Goal: Information Seeking & Learning: Check status

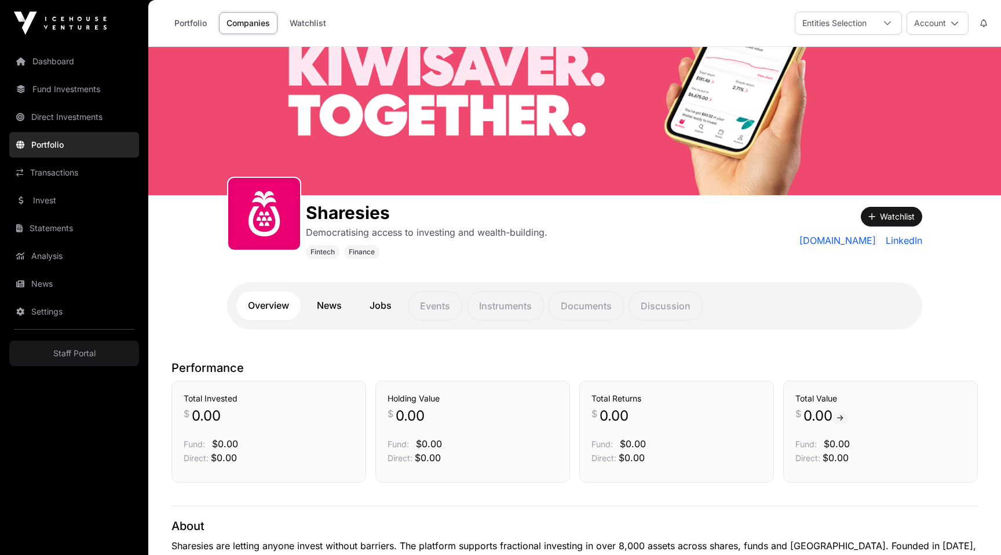
click at [64, 142] on link "Portfolio" at bounding box center [74, 144] width 130 height 25
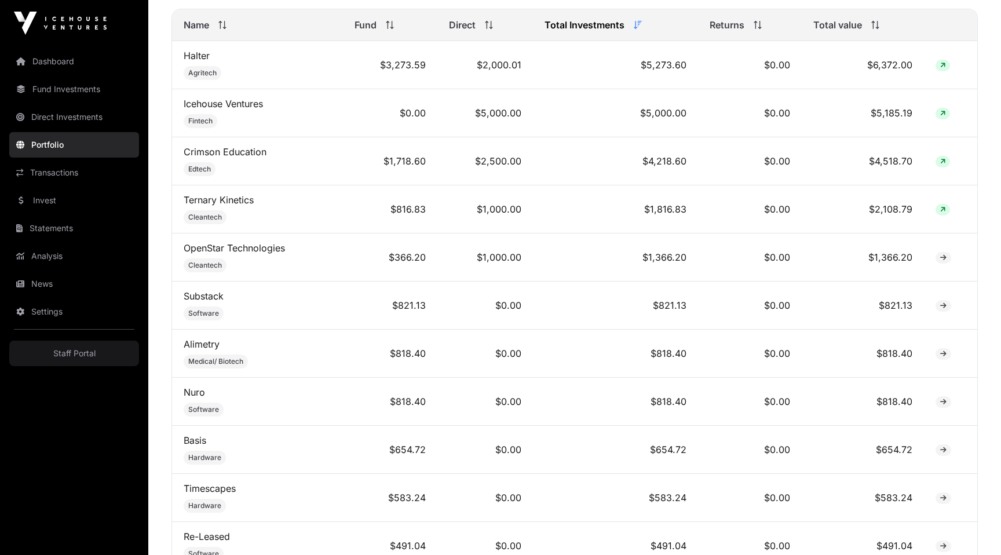
scroll to position [550, 0]
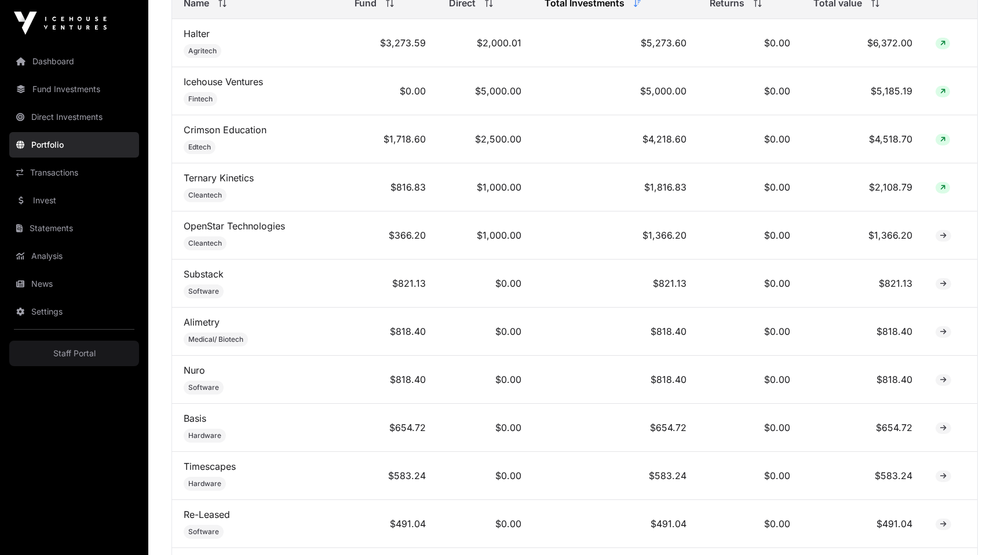
click at [206, 317] on link "Alimetry" at bounding box center [202, 322] width 36 height 12
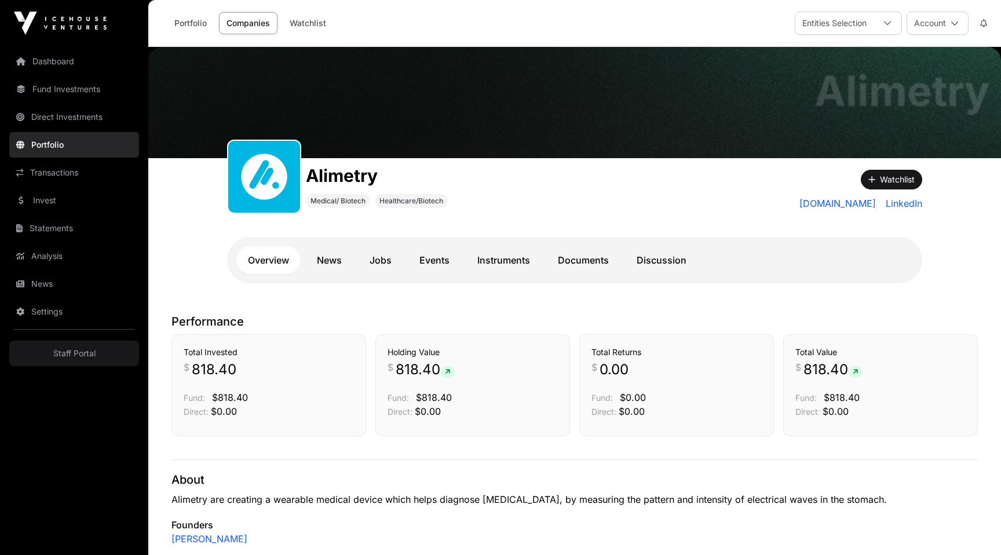
click at [515, 256] on link "Instruments" at bounding box center [504, 260] width 76 height 28
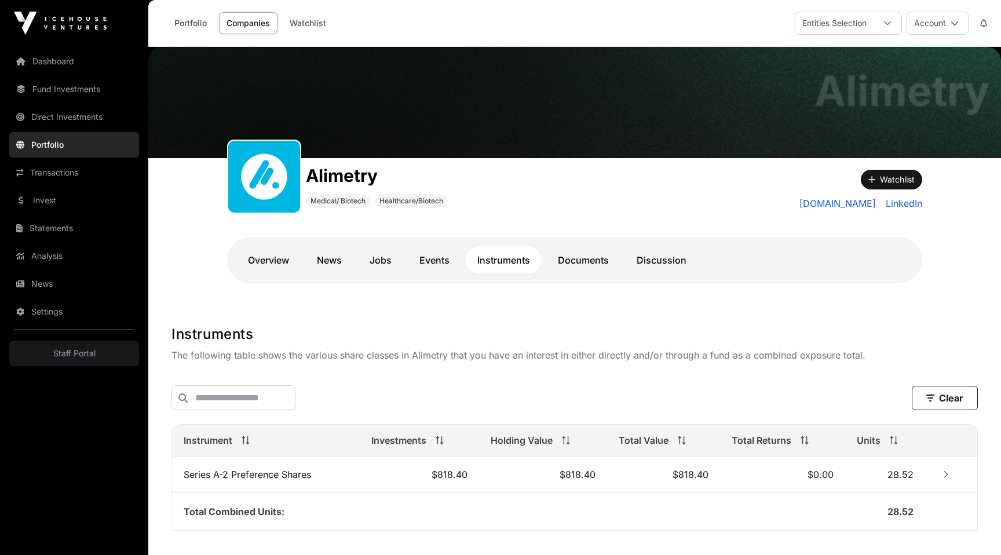
scroll to position [74, 0]
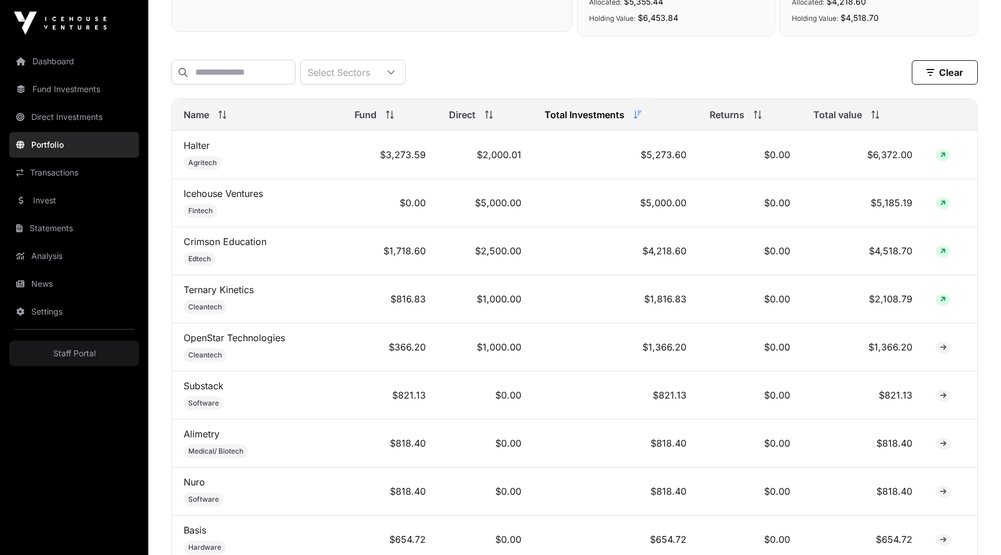
scroll to position [369, 0]
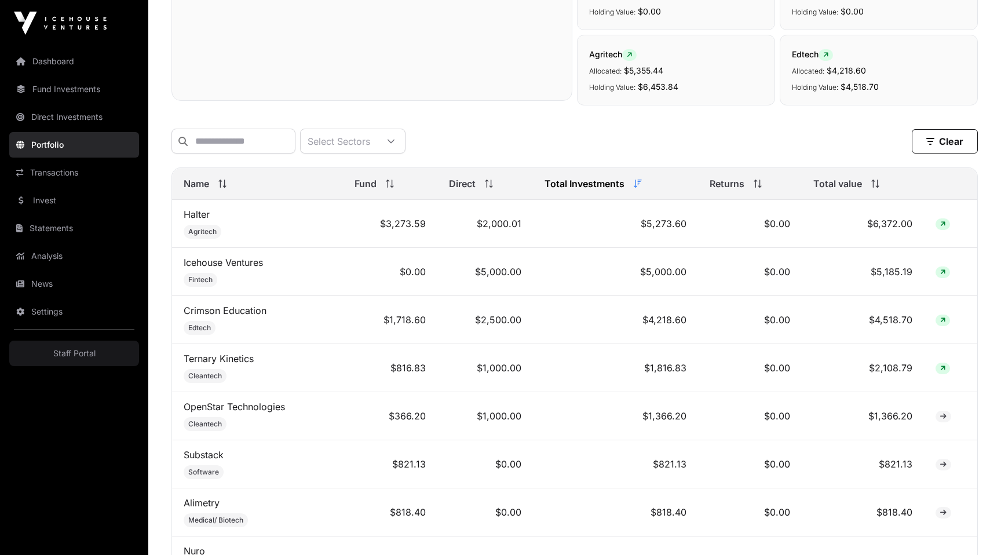
click at [239, 307] on link "Crimson Education" at bounding box center [225, 311] width 83 height 12
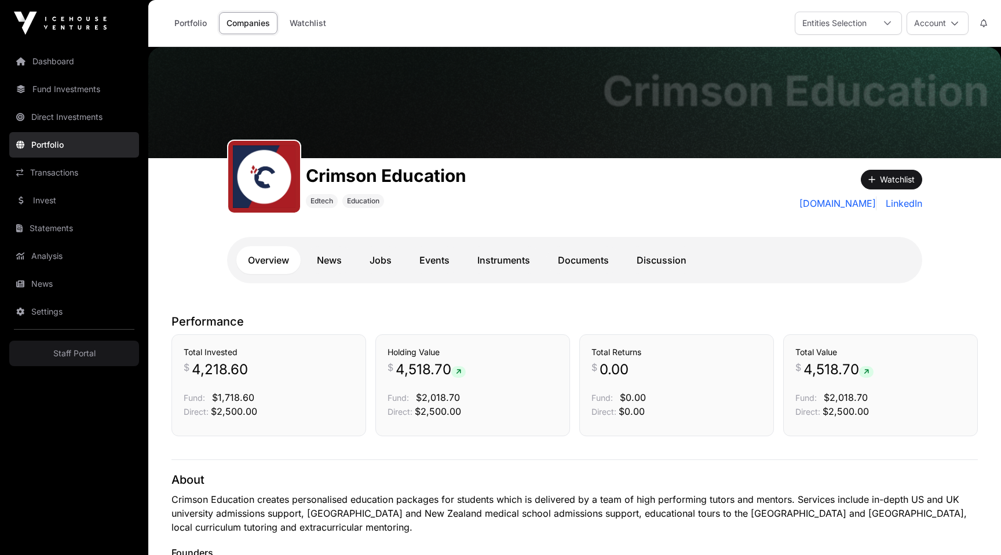
click at [510, 258] on link "Instruments" at bounding box center [504, 260] width 76 height 28
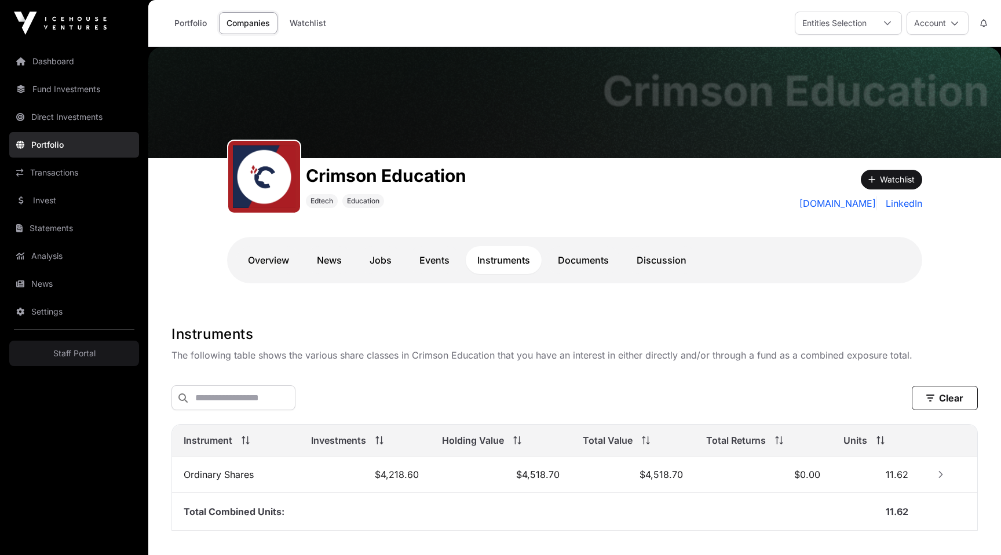
scroll to position [74, 0]
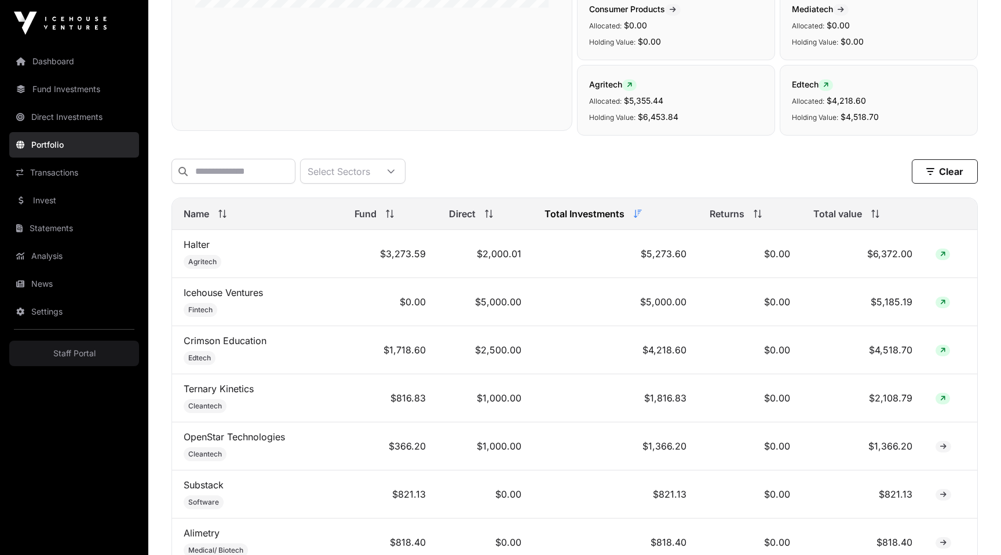
scroll to position [435, 0]
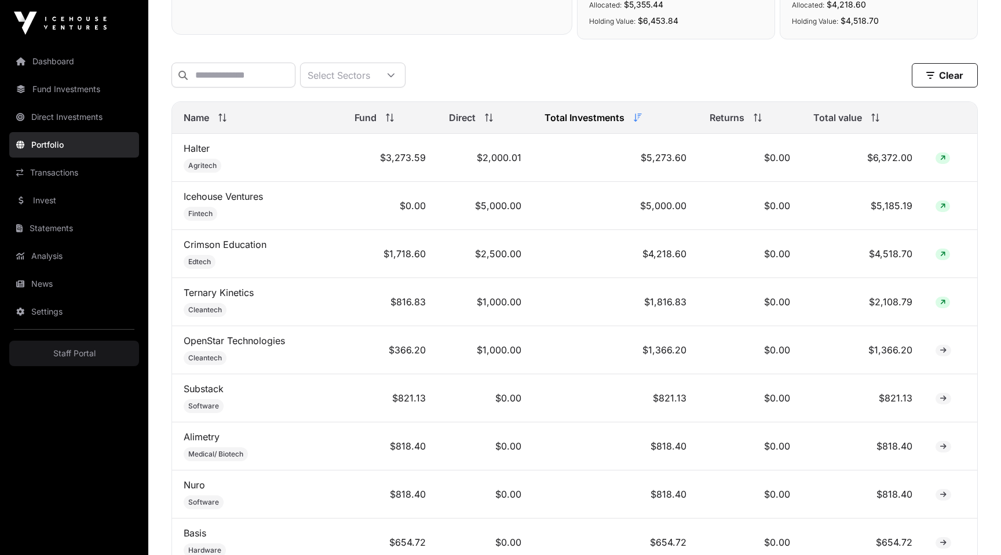
click at [191, 148] on link "Halter" at bounding box center [197, 148] width 26 height 12
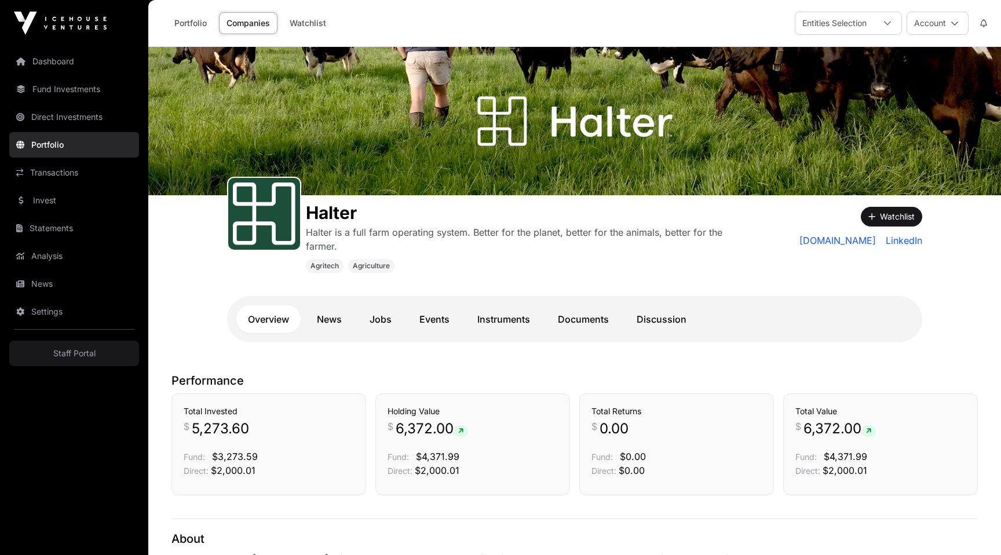
click at [512, 313] on link "Instruments" at bounding box center [504, 319] width 76 height 28
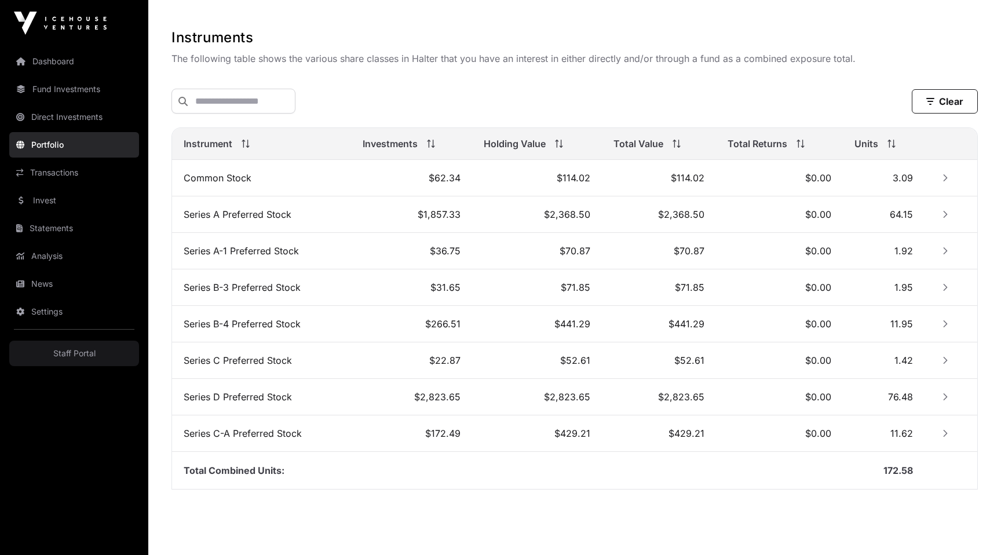
scroll to position [360, 0]
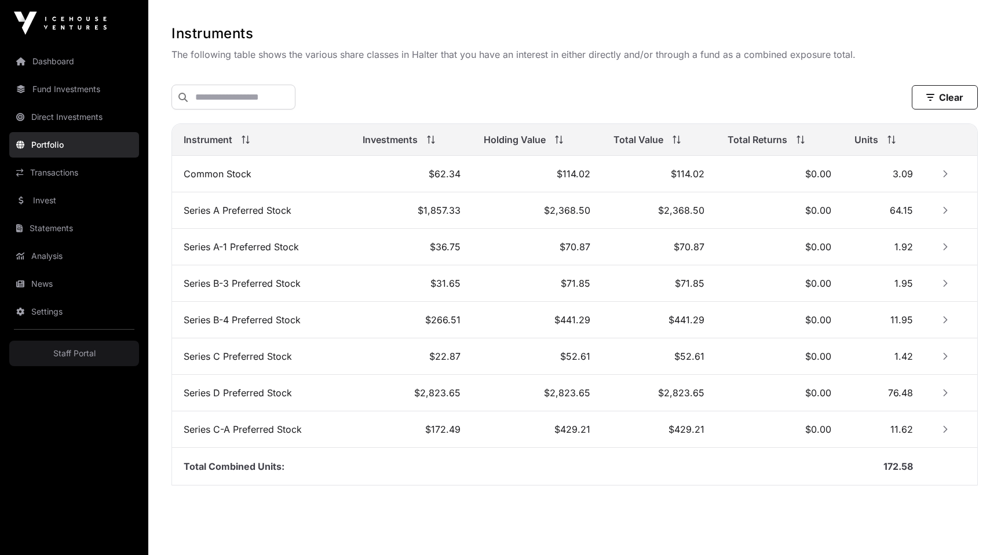
click at [947, 174] on icon "Row Collapsed" at bounding box center [945, 174] width 8 height 8
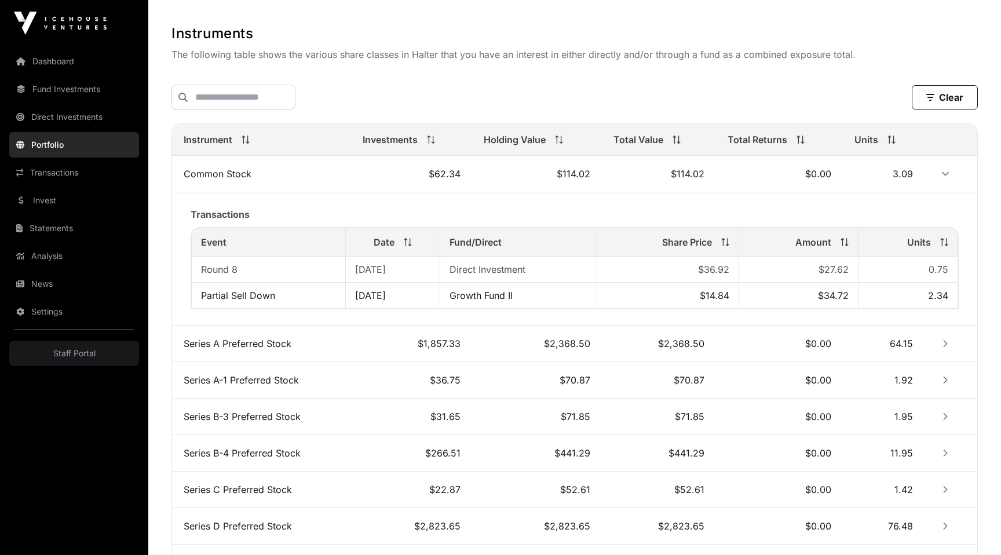
click at [944, 346] on icon "Row Collapsed" at bounding box center [945, 343] width 4 height 7
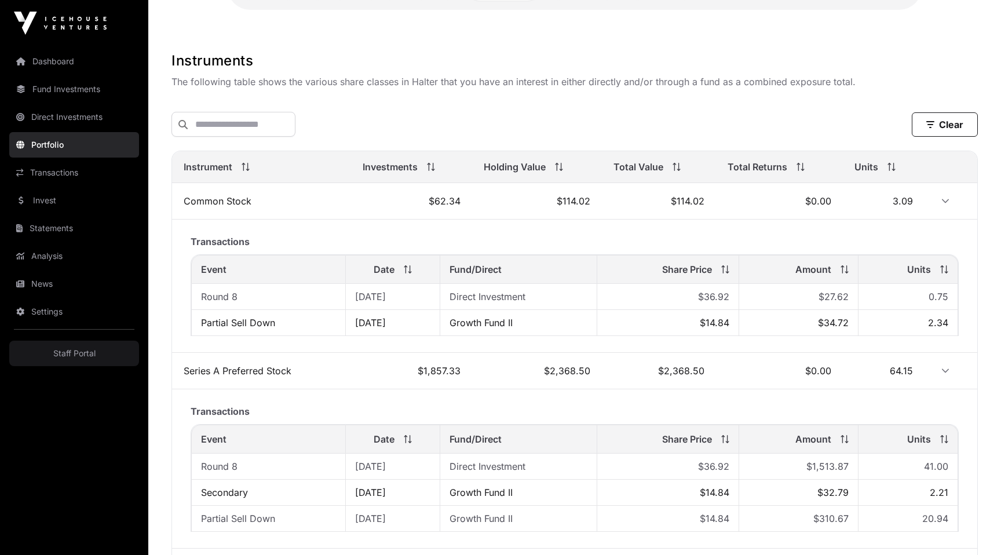
scroll to position [331, 0]
click at [261, 303] on td "Round 8" at bounding box center [268, 298] width 155 height 26
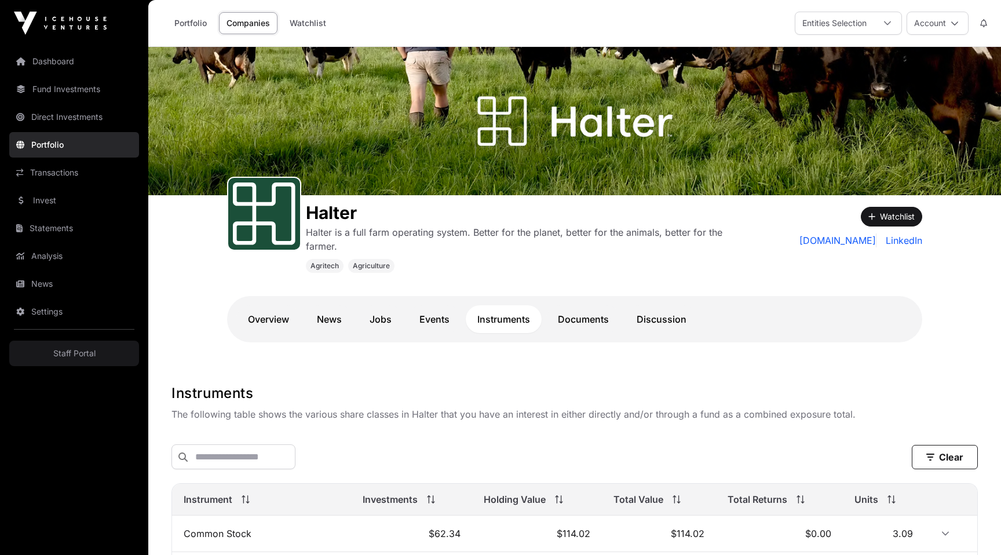
click at [51, 175] on link "Transactions" at bounding box center [74, 172] width 130 height 25
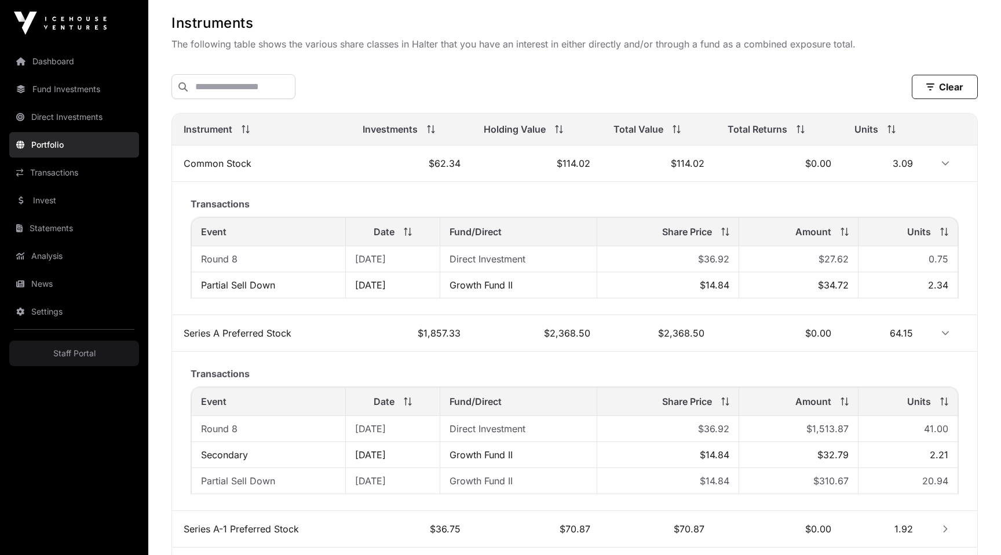
scroll to position [371, 0]
click at [944, 163] on icon "Row Expanded" at bounding box center [945, 162] width 8 height 8
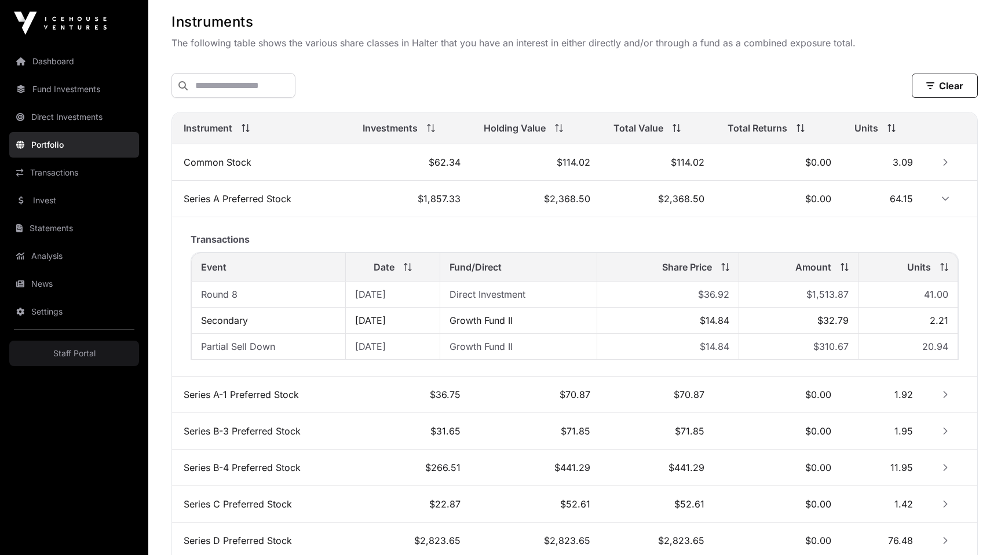
click at [942, 204] on button "Row Expanded" at bounding box center [945, 198] width 19 height 19
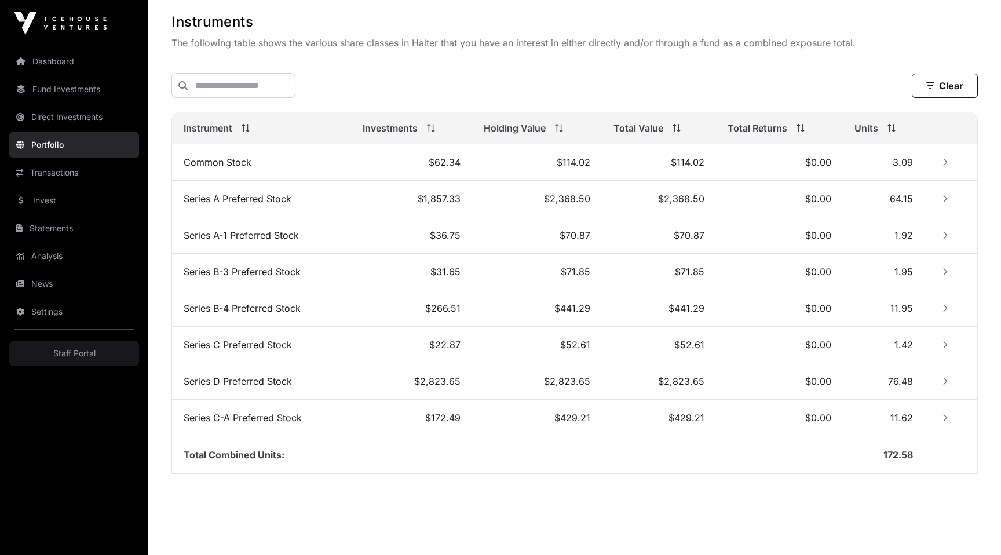
click at [946, 161] on icon "Row Collapsed" at bounding box center [945, 162] width 8 height 8
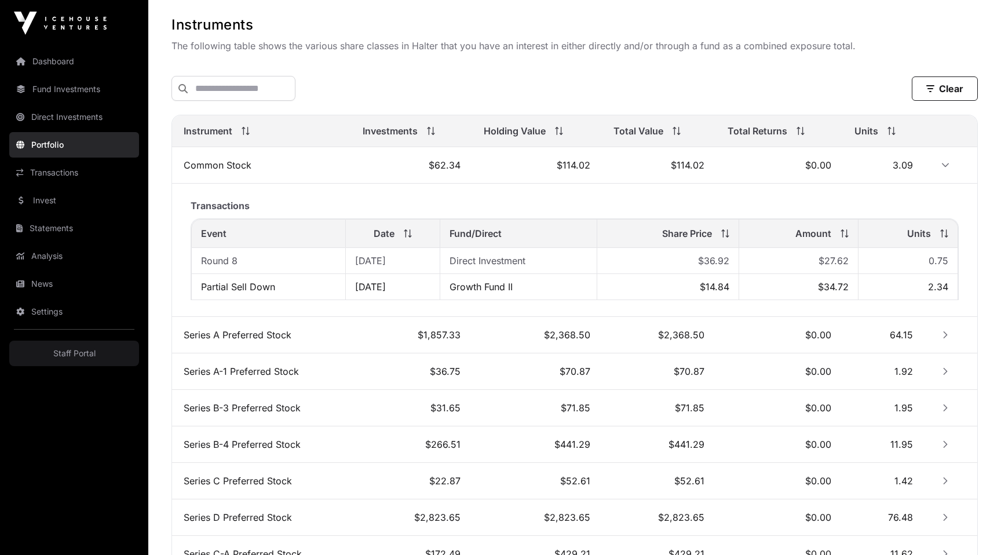
scroll to position [369, 0]
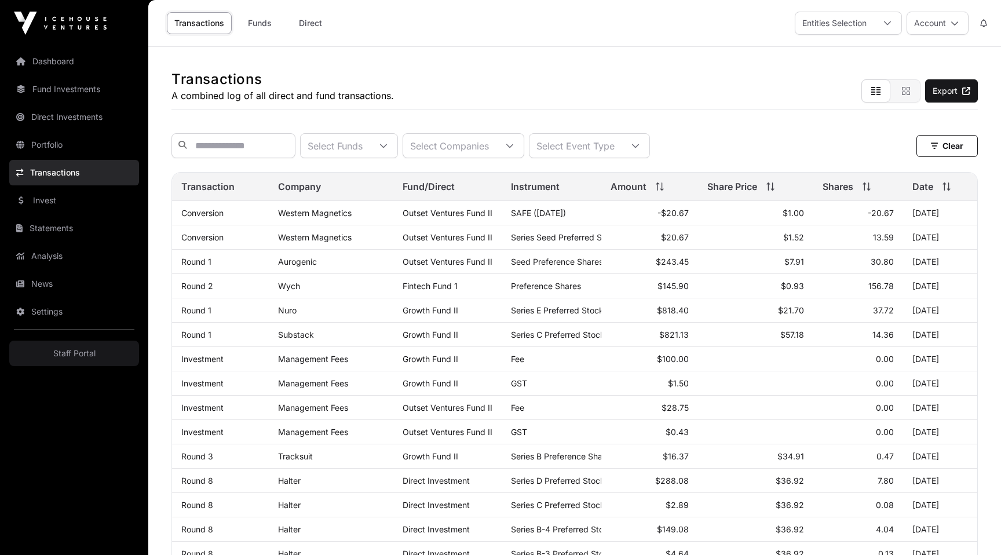
click at [361, 151] on div "Select Funds" at bounding box center [335, 146] width 69 height 24
click at [273, 152] on input "text" at bounding box center [233, 145] width 124 height 25
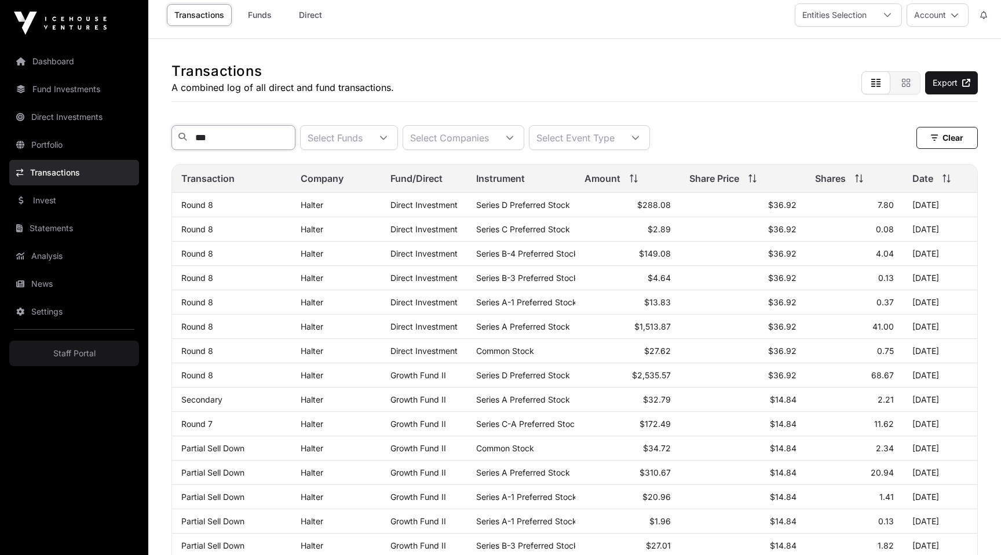
scroll to position [0, 0]
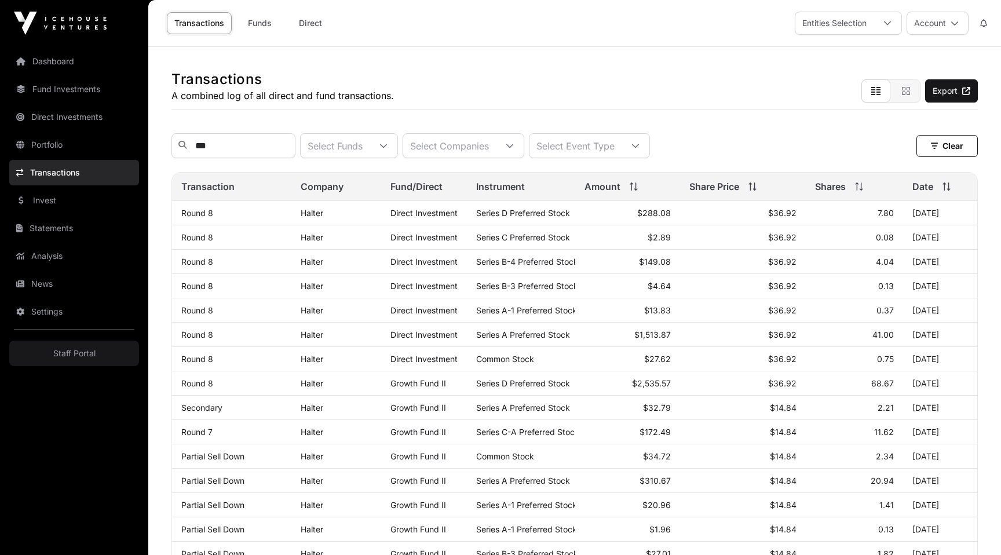
click at [356, 145] on div "Select Funds" at bounding box center [335, 146] width 69 height 24
click at [484, 150] on div "Select Companies" at bounding box center [449, 146] width 93 height 24
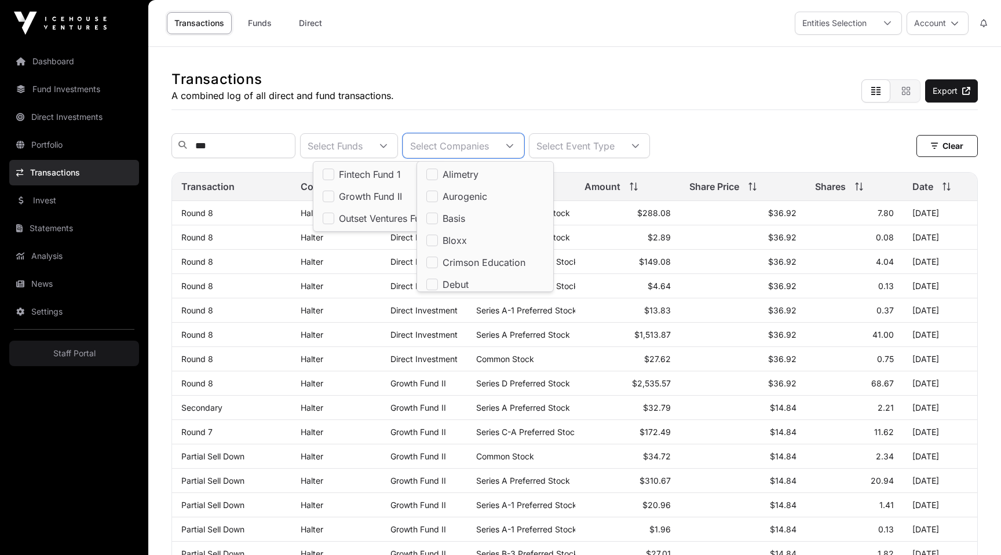
scroll to position [12, 8]
click at [522, 90] on div "Transactions A combined log of all direct and fund transactions. Export" at bounding box center [574, 78] width 806 height 63
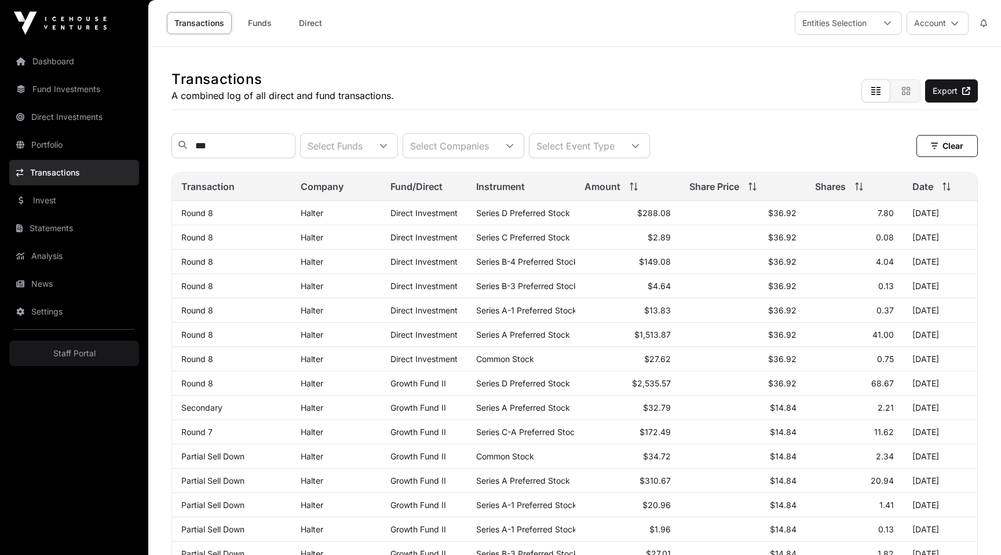
click at [577, 143] on div "Select Event Type" at bounding box center [575, 146] width 92 height 24
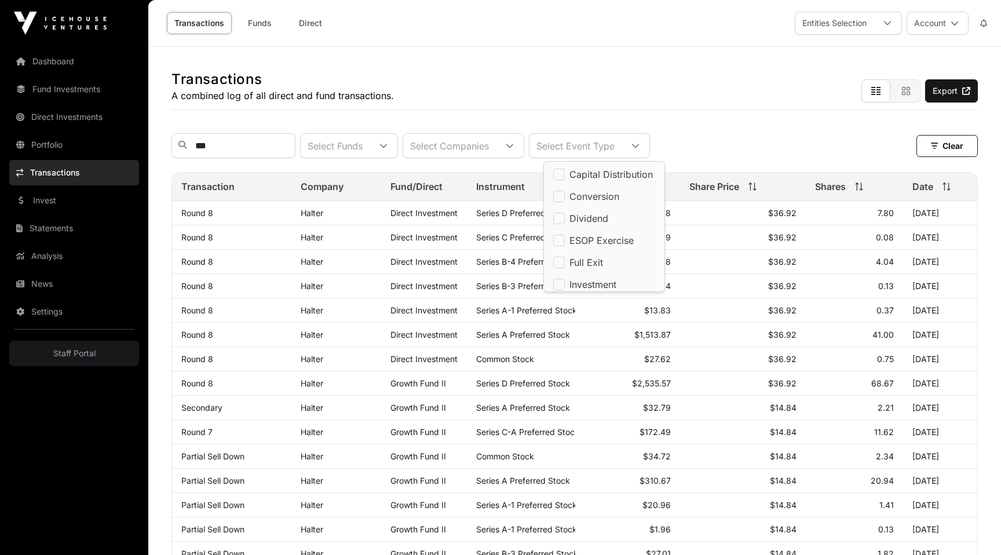
click at [591, 76] on div "Transactions A combined log of all direct and fund transactions. Export" at bounding box center [574, 78] width 806 height 63
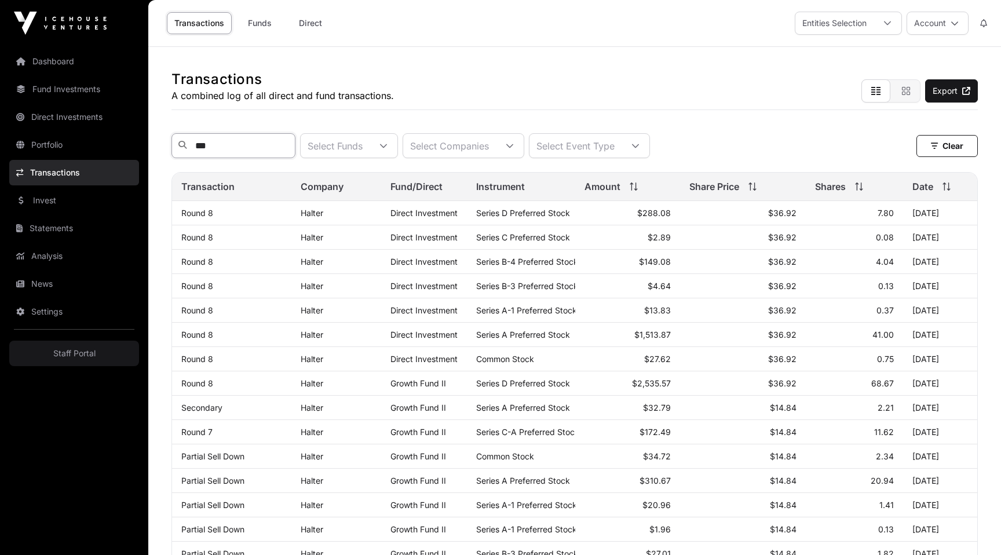
click at [222, 146] on input "***" at bounding box center [233, 145] width 124 height 25
type input "******"
